Goal: Check status

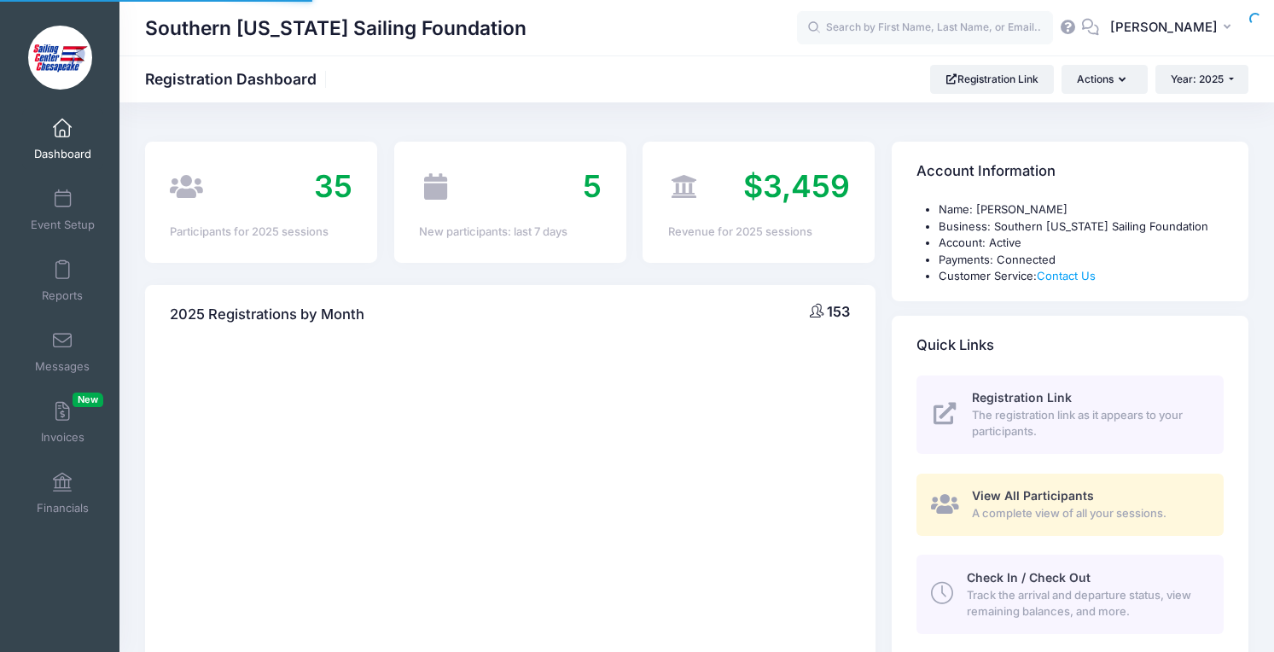
select select
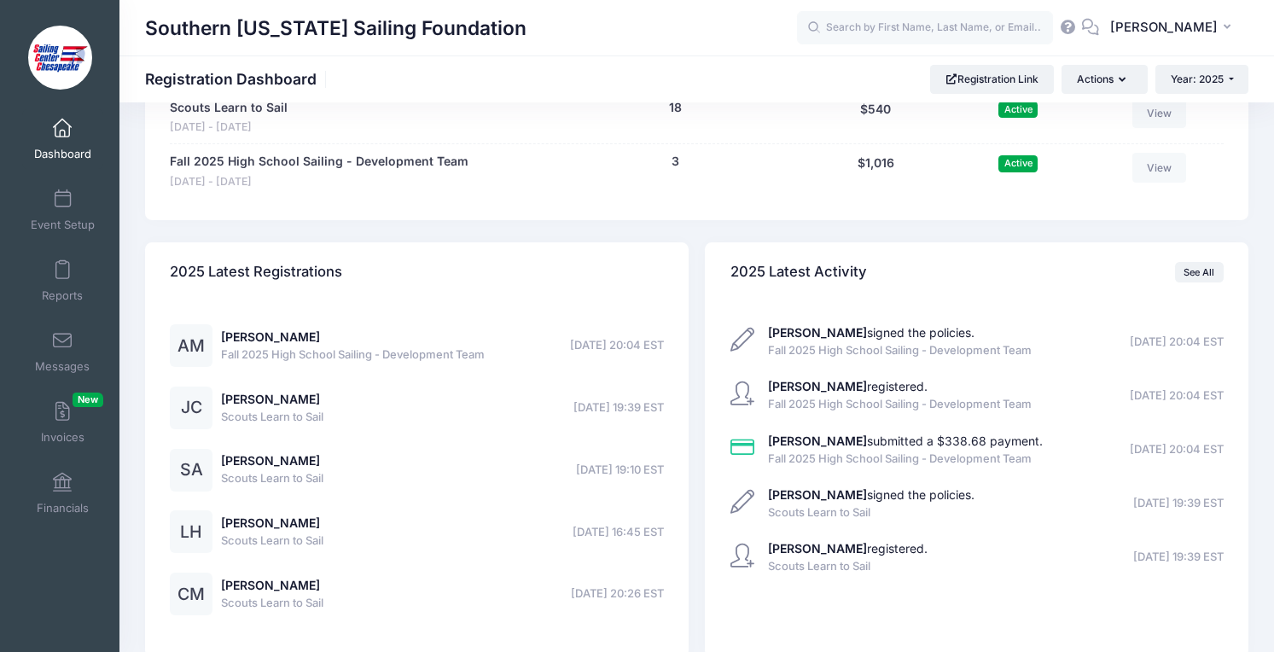
scroll to position [1871, 0]
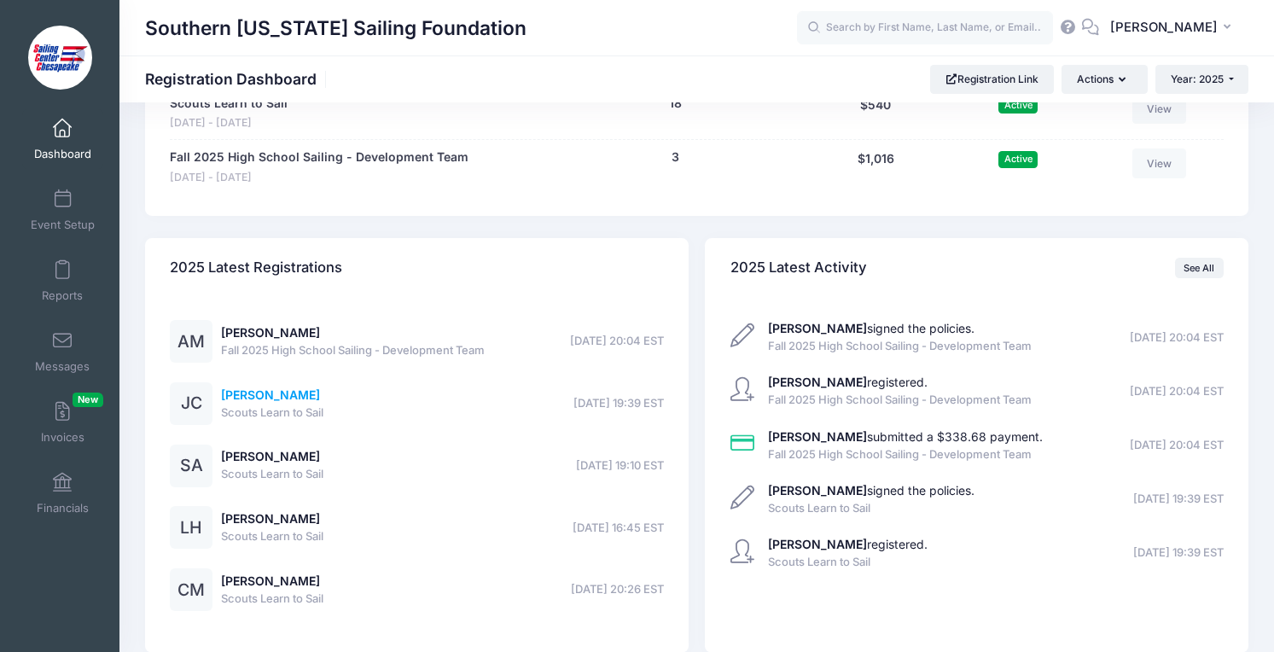
click at [276, 396] on link "Jaxson Cooper" at bounding box center [270, 394] width 99 height 15
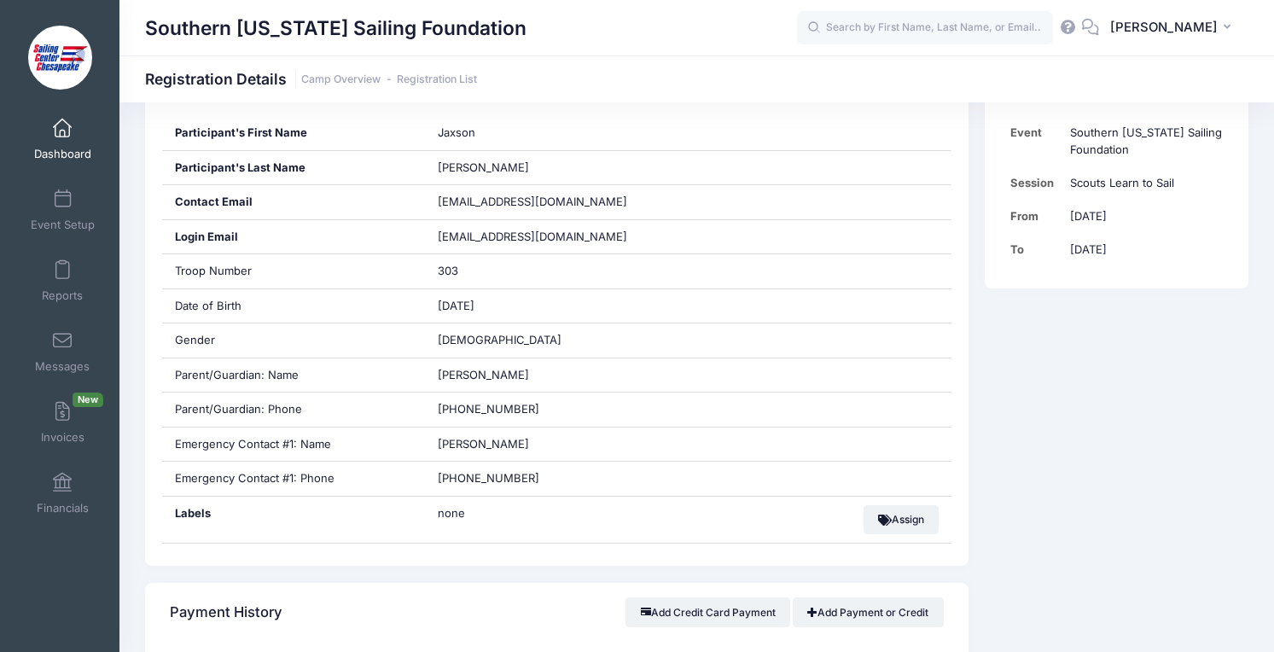
scroll to position [368, 0]
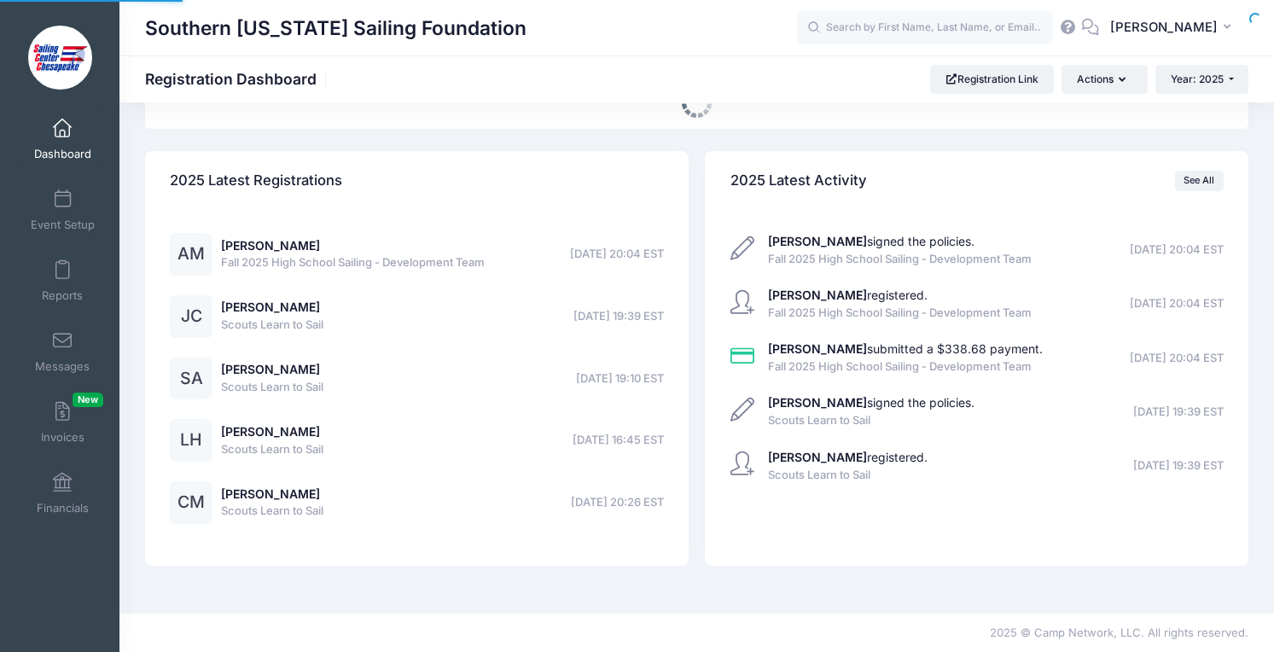
select select
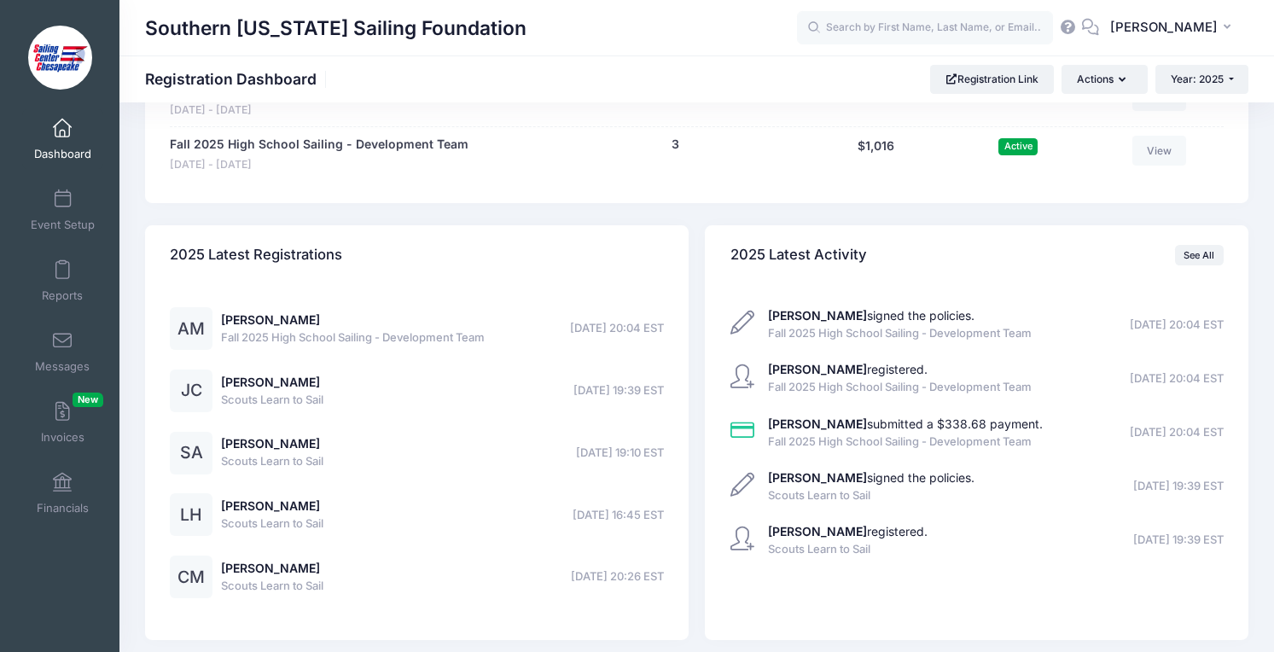
scroll to position [1886, 0]
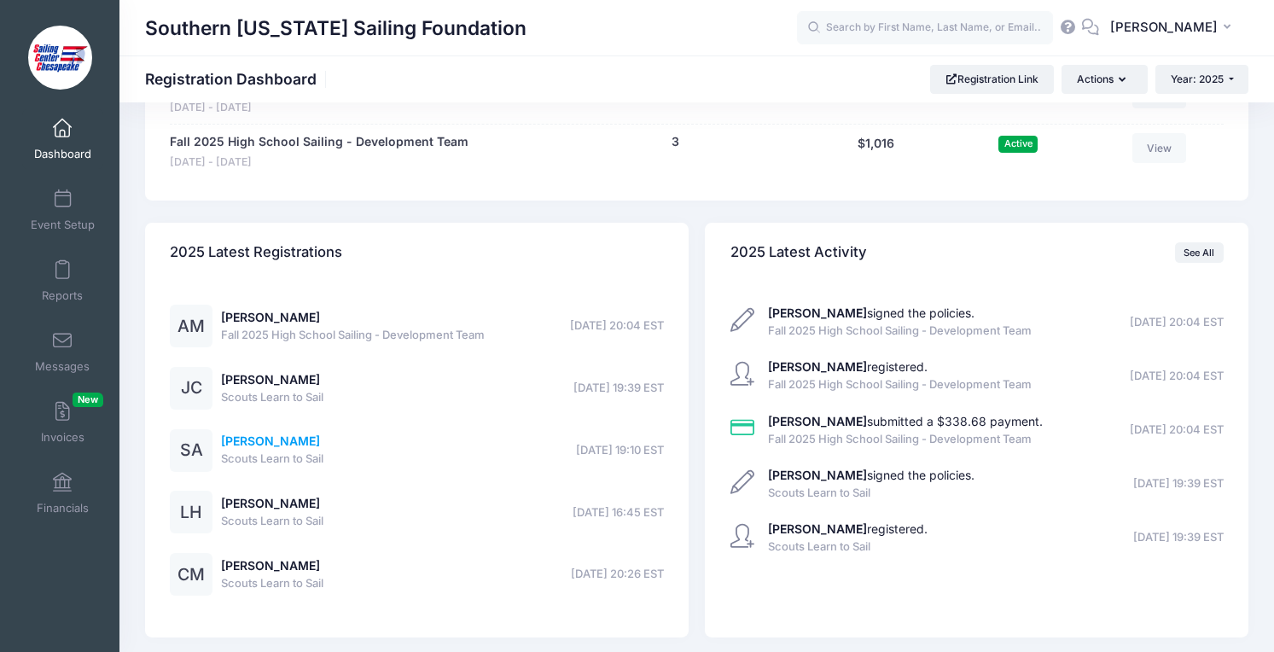
click at [254, 438] on link "[PERSON_NAME]" at bounding box center [270, 441] width 99 height 15
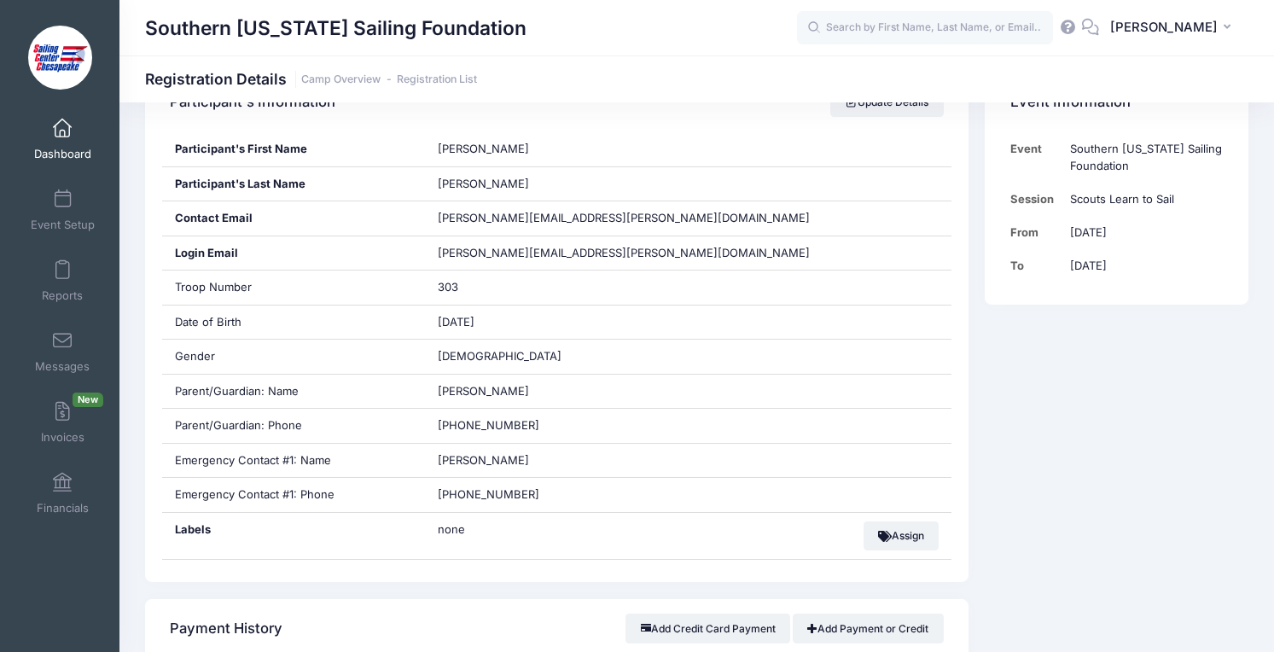
scroll to position [335, 0]
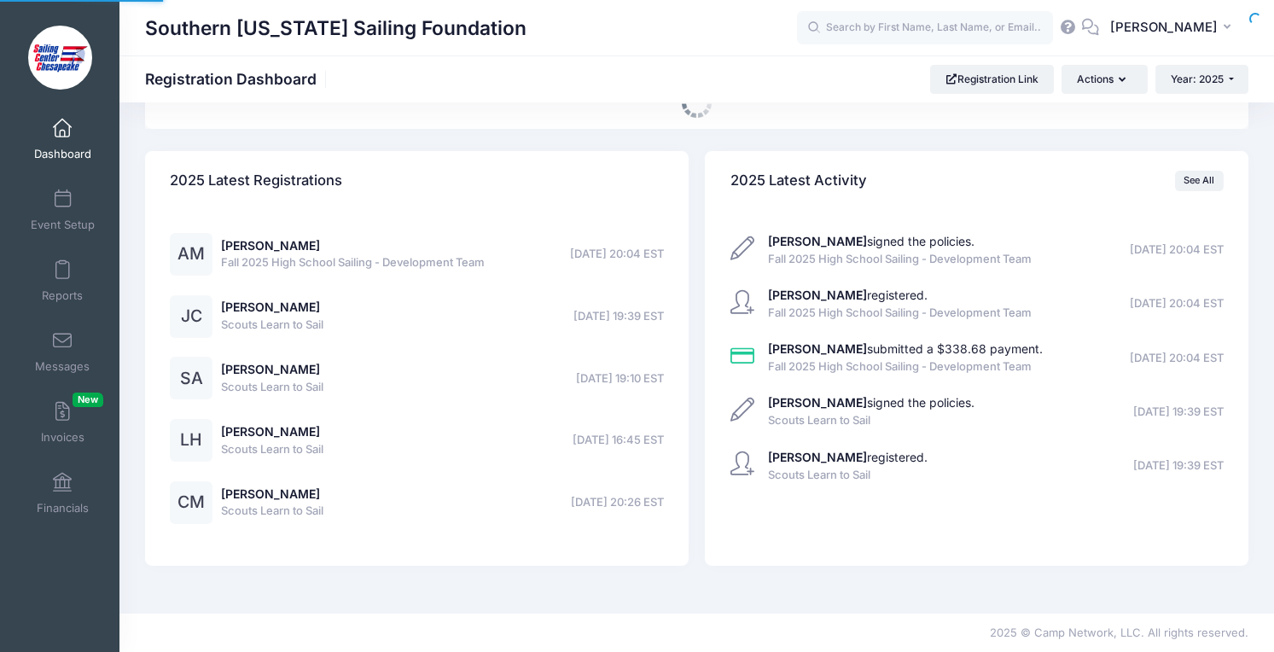
select select
